Goal: Entertainment & Leisure: Consume media (video, audio)

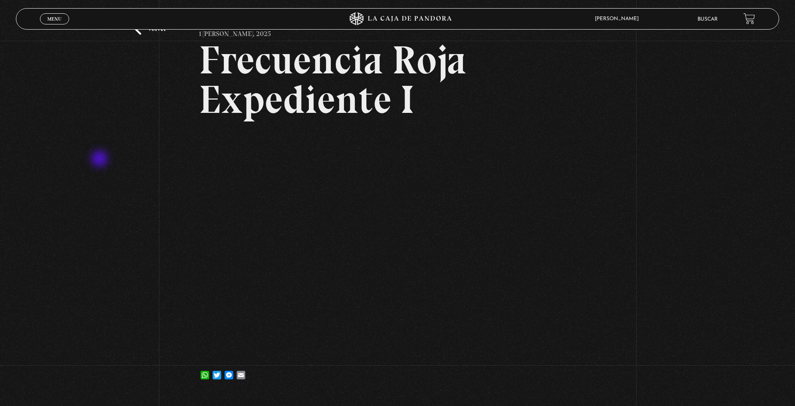
scroll to position [43, 0]
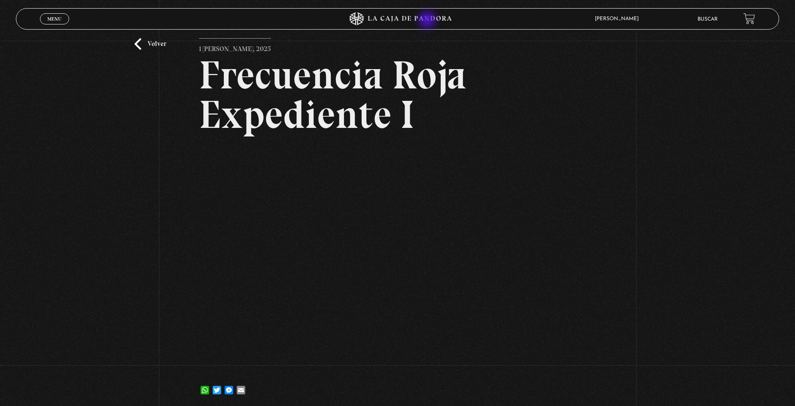
click at [428, 21] on icon at bounding box center [397, 18] width 238 height 13
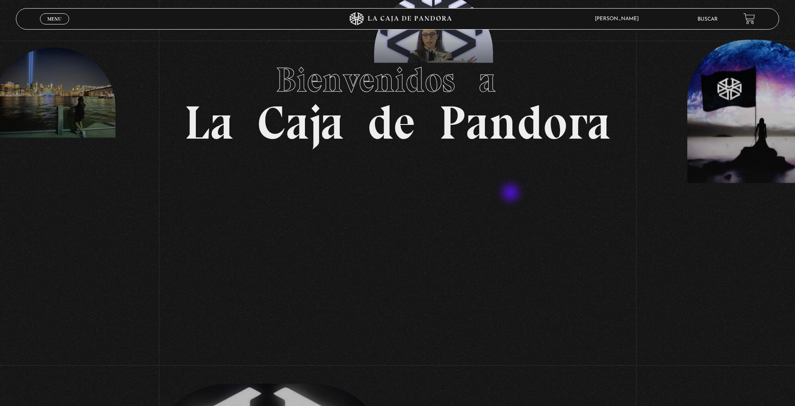
scroll to position [43, 0]
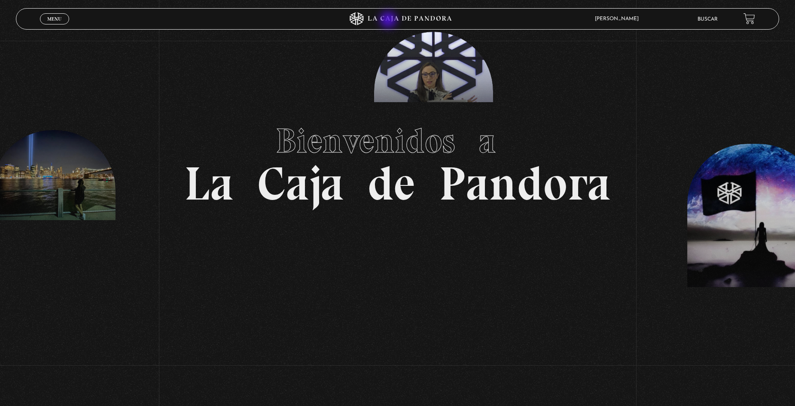
click at [389, 21] on icon at bounding box center [397, 18] width 238 height 13
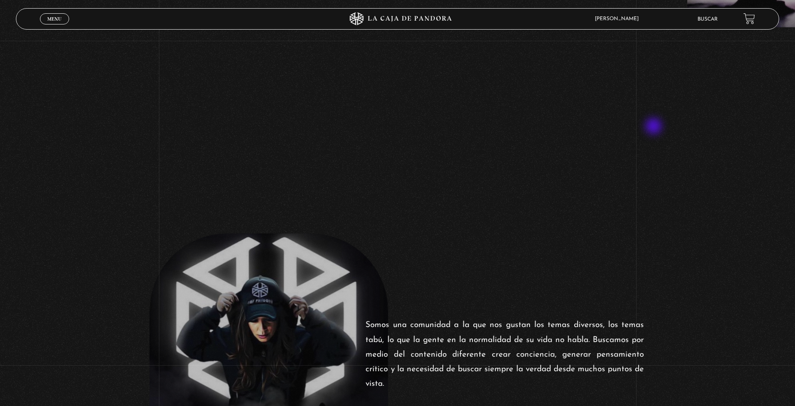
scroll to position [258, 0]
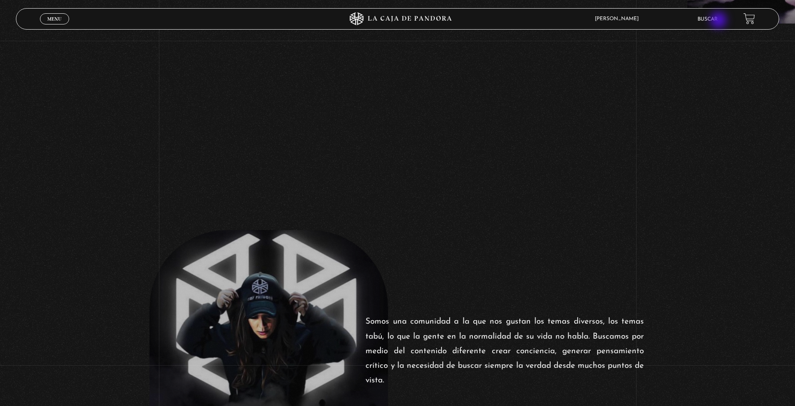
click at [717, 21] on link "Buscar" at bounding box center [707, 19] width 20 height 5
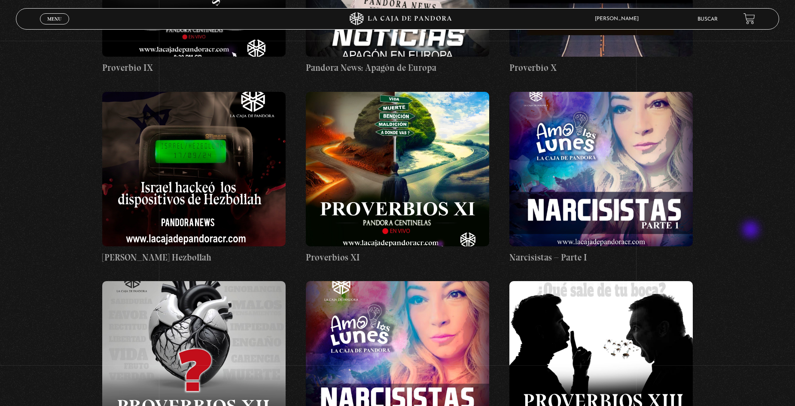
scroll to position [1889, 0]
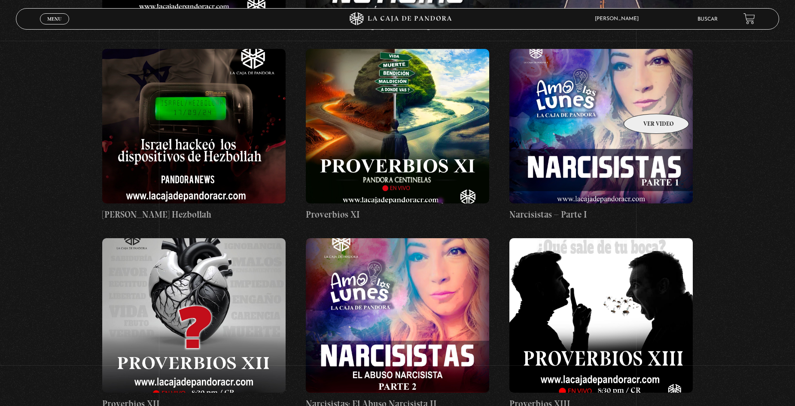
click at [645, 101] on figure at bounding box center [600, 126] width 183 height 155
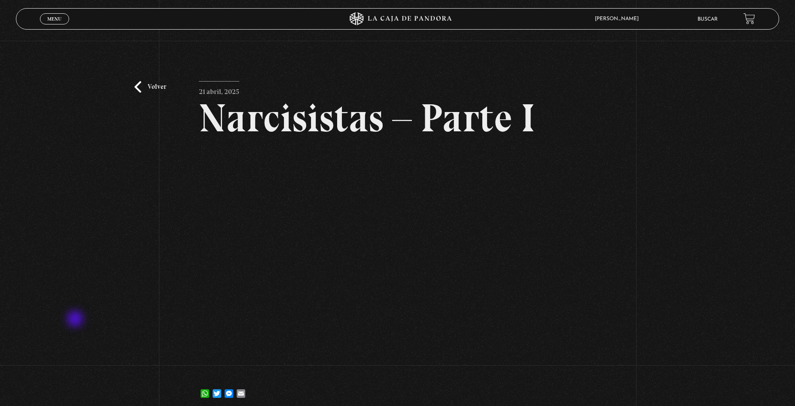
click at [76, 319] on div "Volver 21 abril, 2025 Narcisistas – Parte I WhatsApp Twitter Messenger Email" at bounding box center [397, 227] width 795 height 373
